Goal: Navigation & Orientation: Find specific page/section

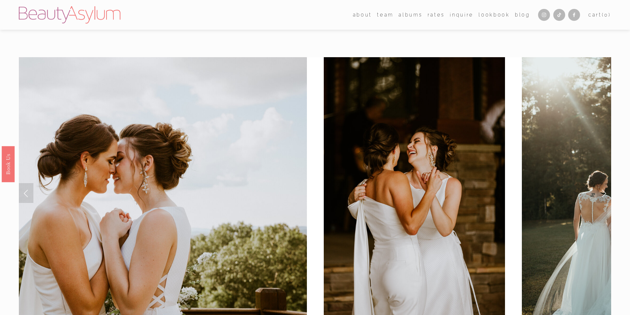
click at [363, 14] on span "about" at bounding box center [362, 15] width 19 height 9
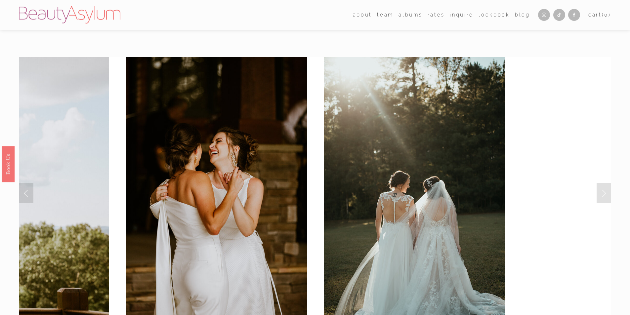
click at [0, 0] on link "Meet [PERSON_NAME]" at bounding box center [0, 0] width 0 height 0
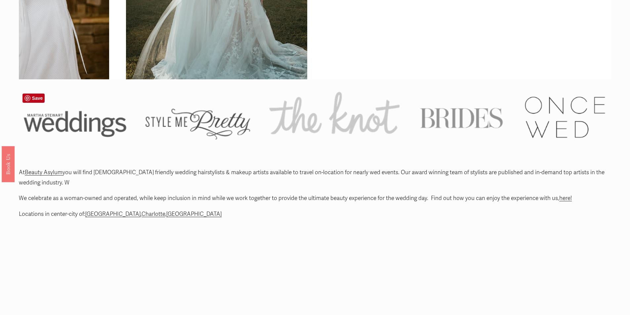
scroll to position [265, 0]
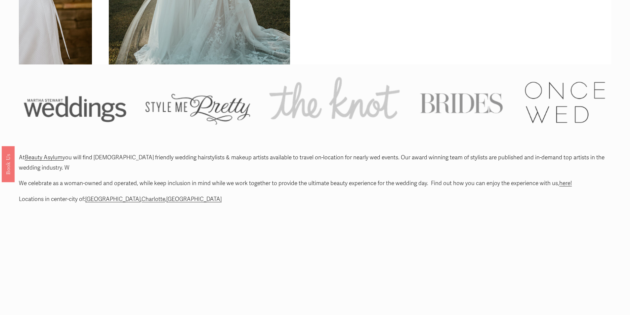
click at [142, 201] on link "Charlotte" at bounding box center [153, 199] width 23 height 7
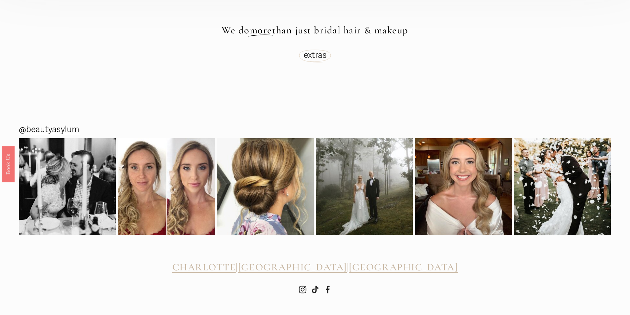
scroll to position [2287, 0]
